Goal: Check status: Check status

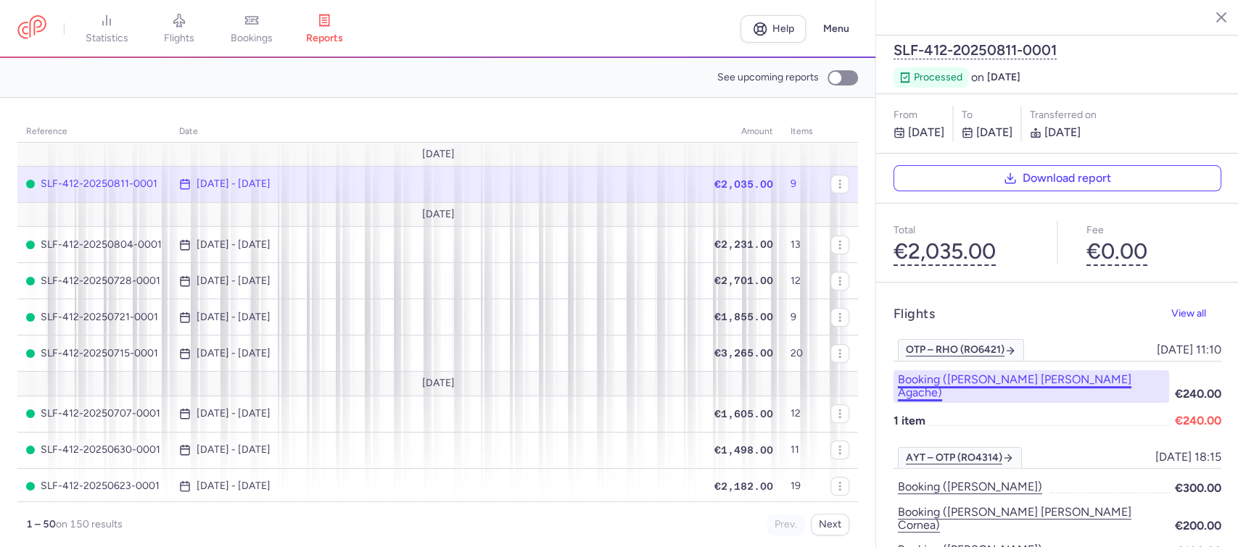
click at [1056, 370] on button "Booking ([PERSON_NAME] [PERSON_NAME] agache)" at bounding box center [1030, 386] width 275 height 33
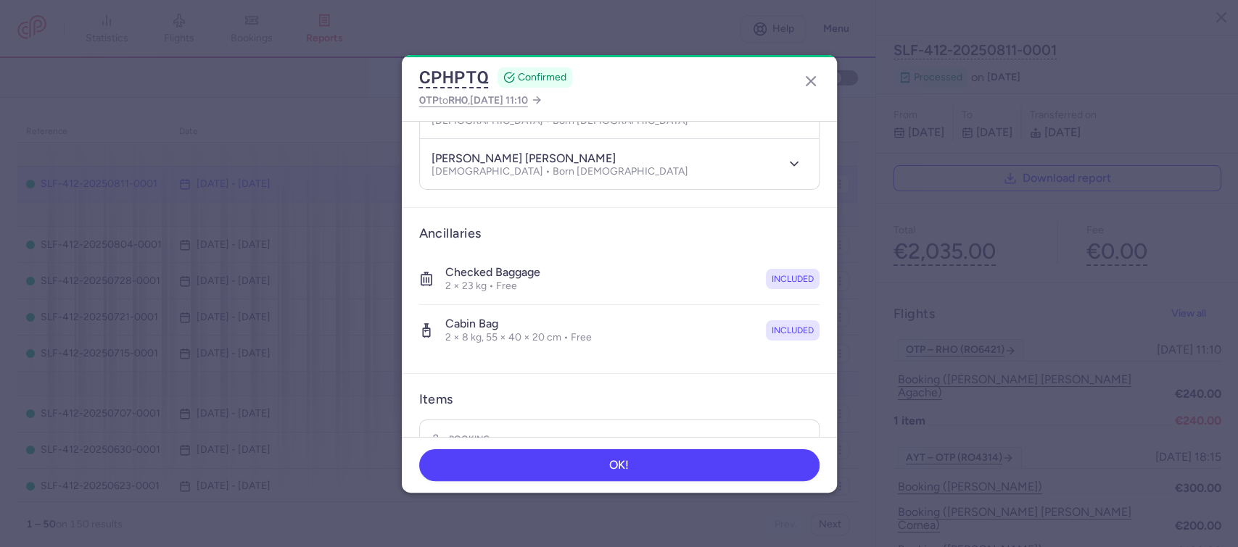
scroll to position [324, 0]
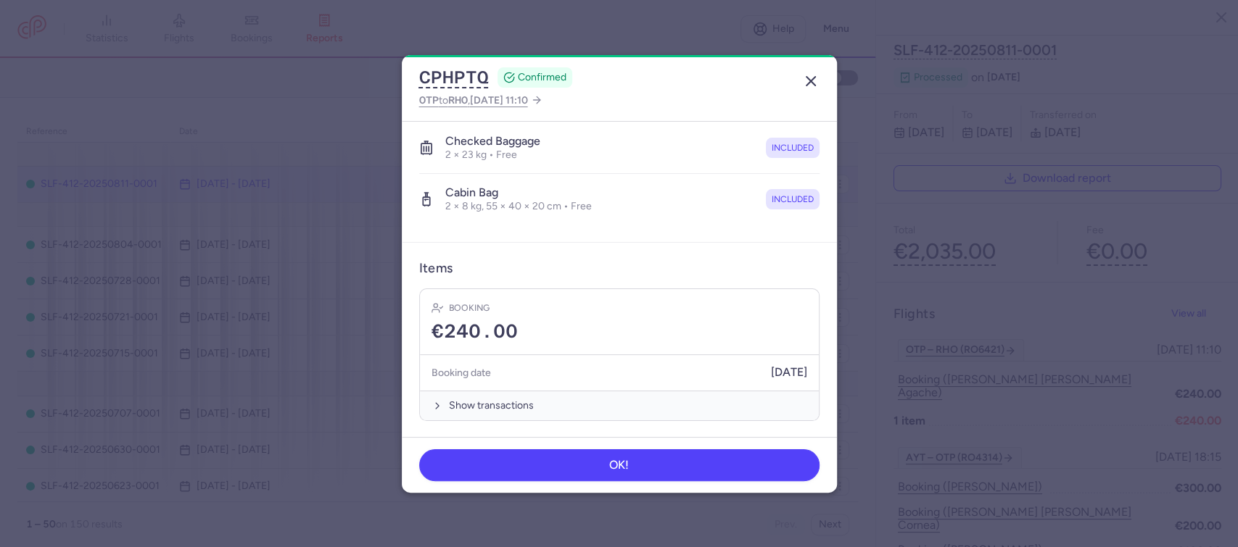
click at [808, 75] on icon "button" at bounding box center [810, 80] width 17 height 17
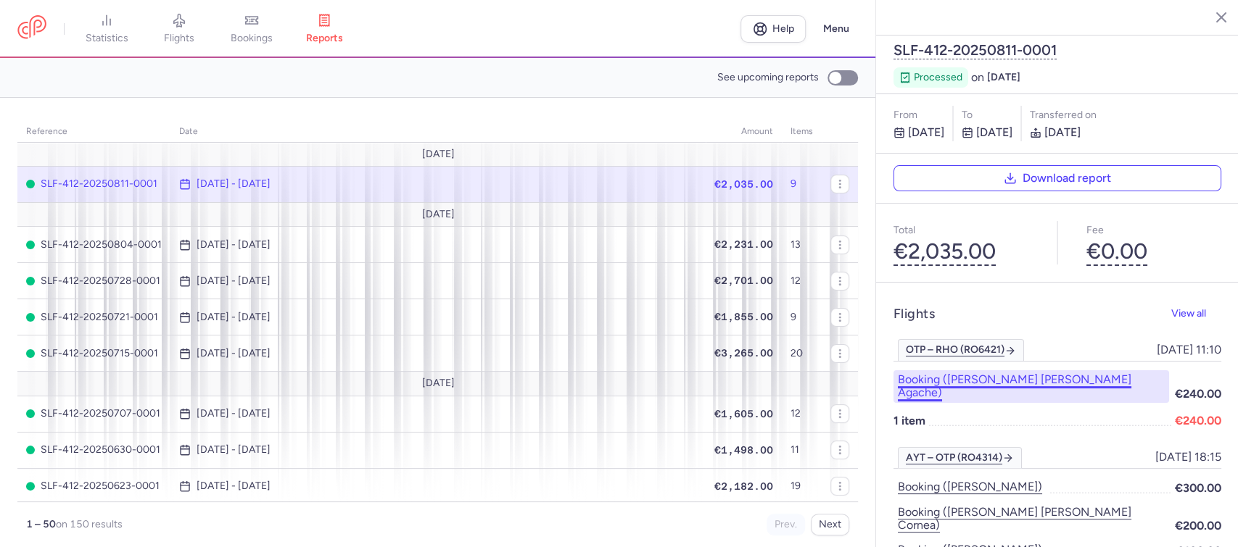
click at [1004, 370] on button "Booking ([PERSON_NAME] [PERSON_NAME] agache)" at bounding box center [1030, 386] width 275 height 33
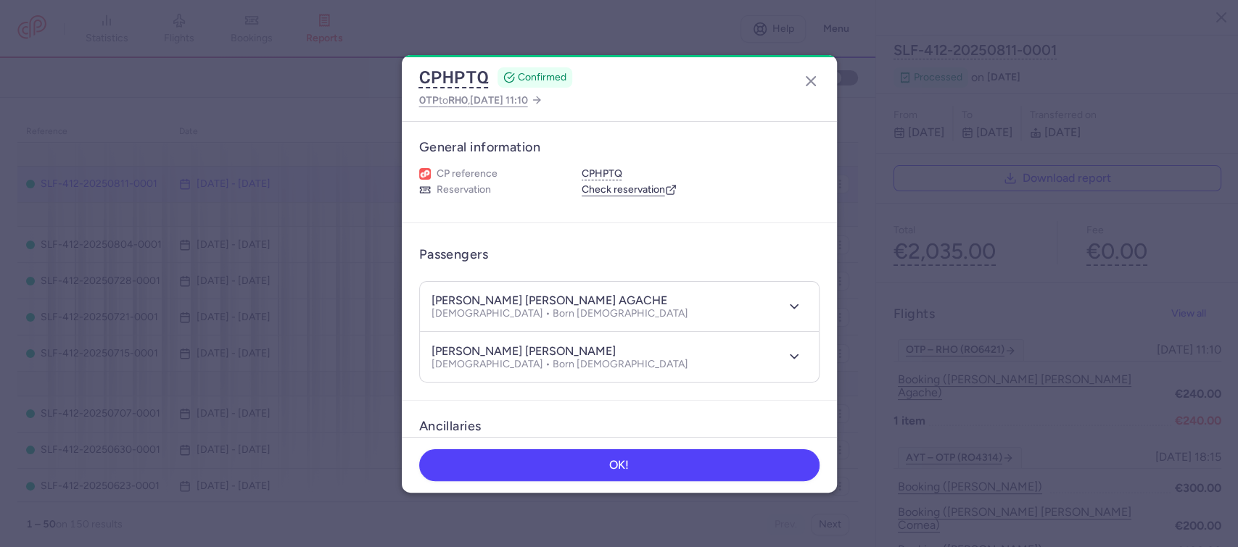
click at [1050, 270] on dialog "CPHPTQ CONFIRMED OTP to RHO , [DATE] 11:10 General information CP reference CPH…" at bounding box center [618, 274] width 1191 height 438
click at [807, 78] on line "button" at bounding box center [810, 81] width 9 height 9
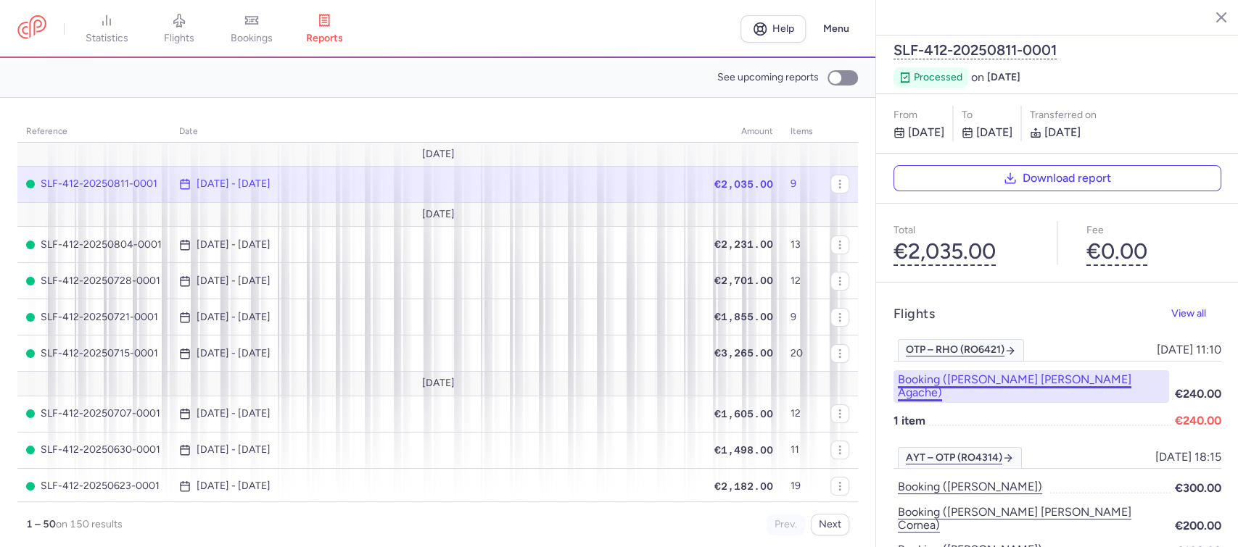
click at [1005, 370] on button "Booking ([PERSON_NAME] [PERSON_NAME] agache)" at bounding box center [1030, 386] width 275 height 33
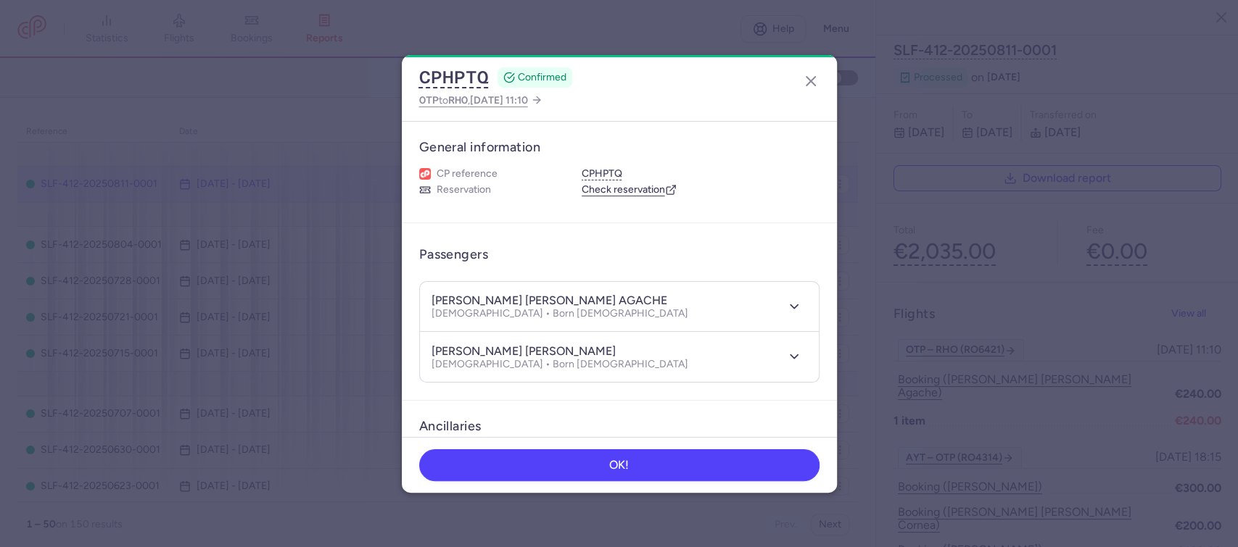
scroll to position [324, 0]
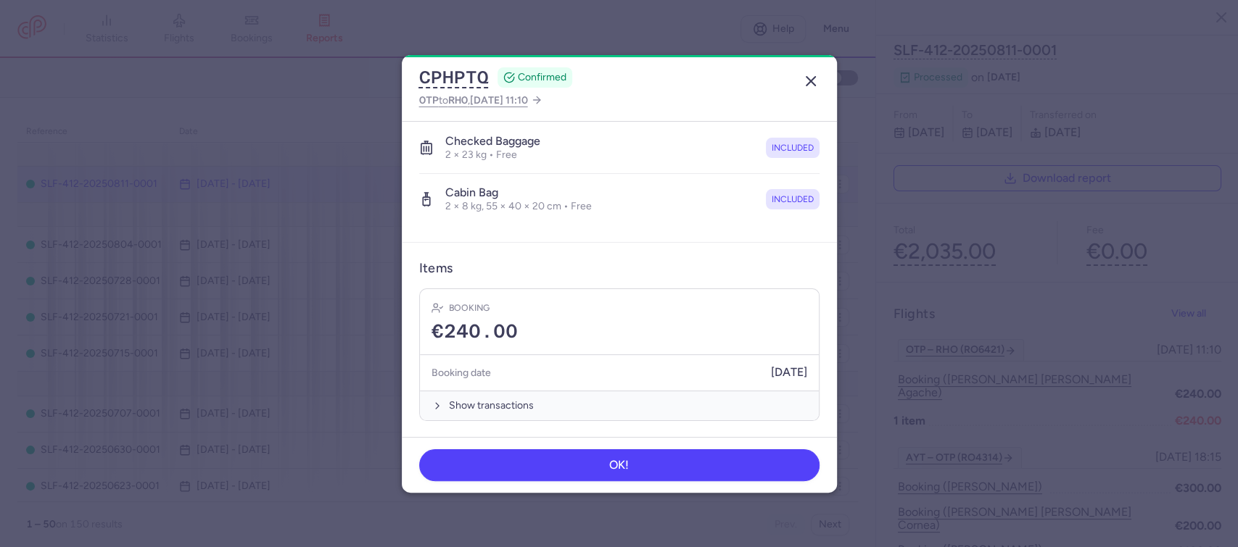
click at [808, 78] on icon "button" at bounding box center [810, 80] width 17 height 17
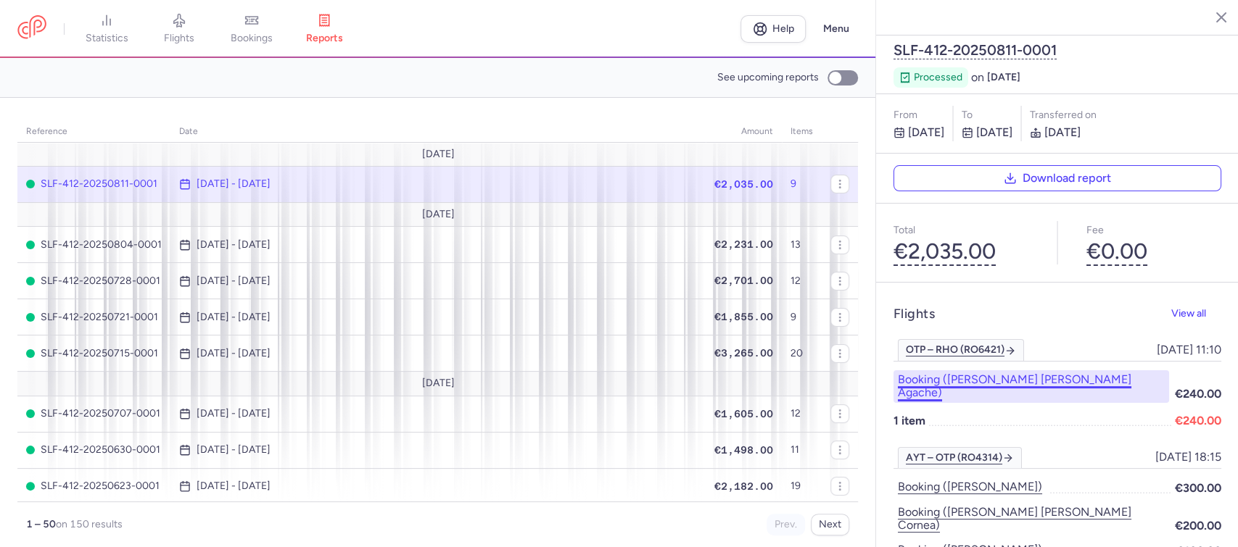
click at [986, 370] on button "Booking ([PERSON_NAME] [PERSON_NAME] agache)" at bounding box center [1030, 386] width 275 height 33
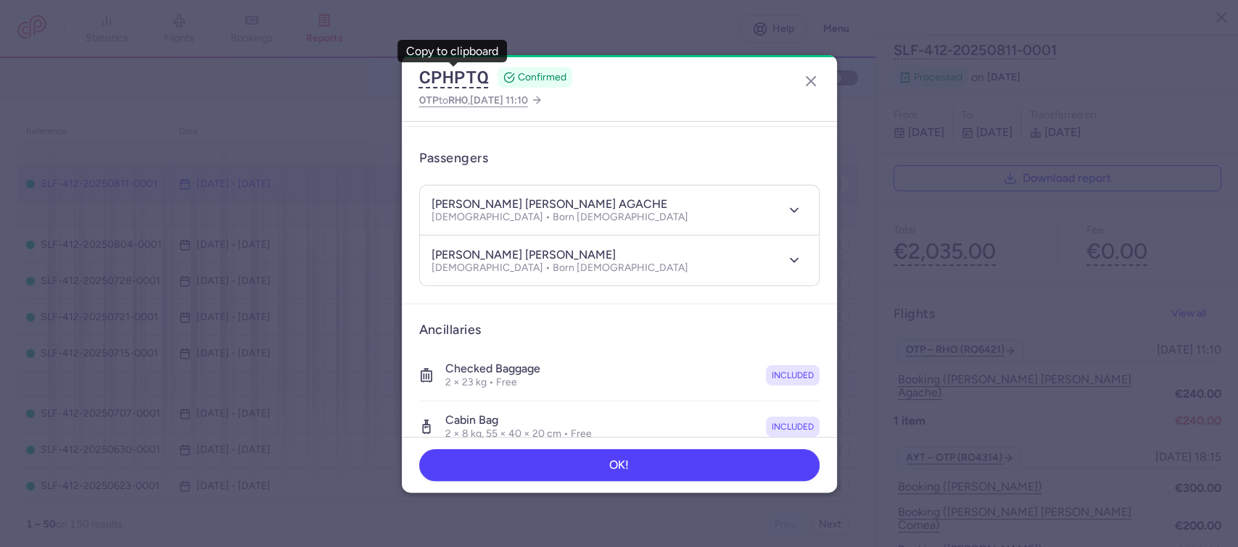
scroll to position [324, 0]
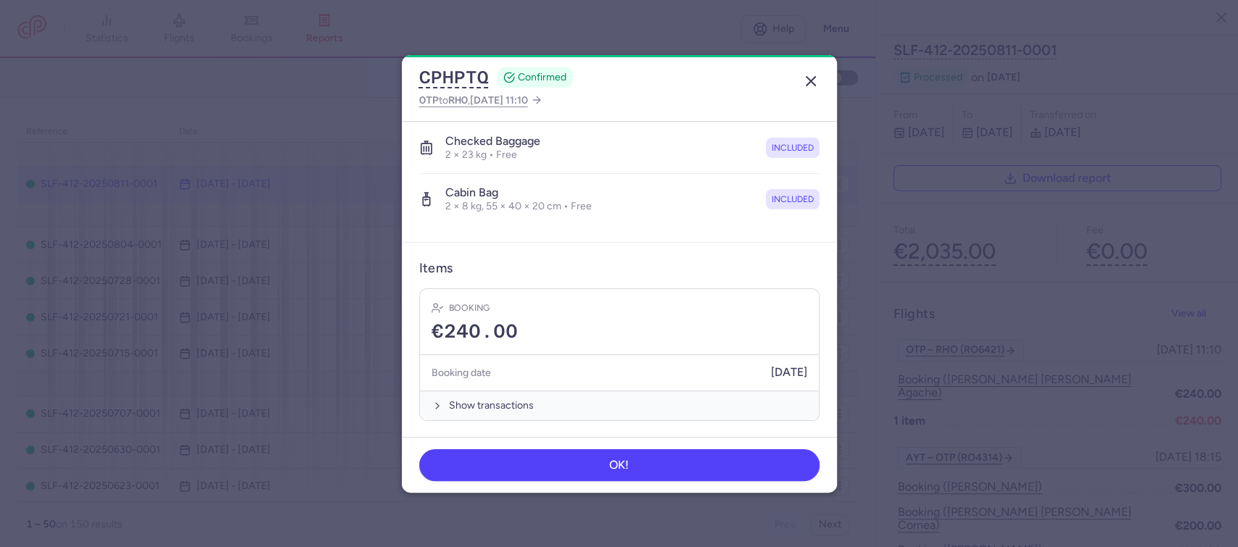
click at [807, 79] on icon "button" at bounding box center [810, 80] width 17 height 17
